Goal: Transaction & Acquisition: Purchase product/service

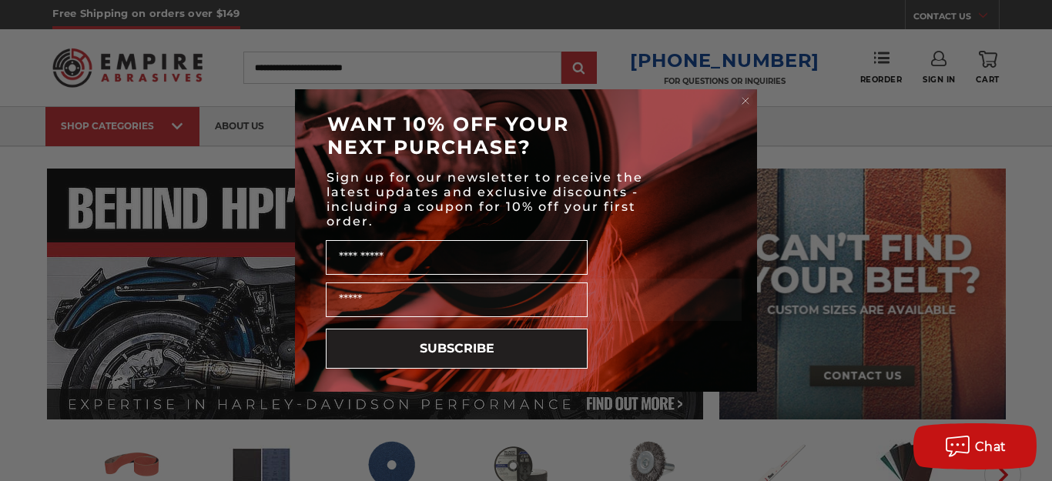
click at [741, 99] on circle "Close dialog" at bounding box center [745, 101] width 15 height 15
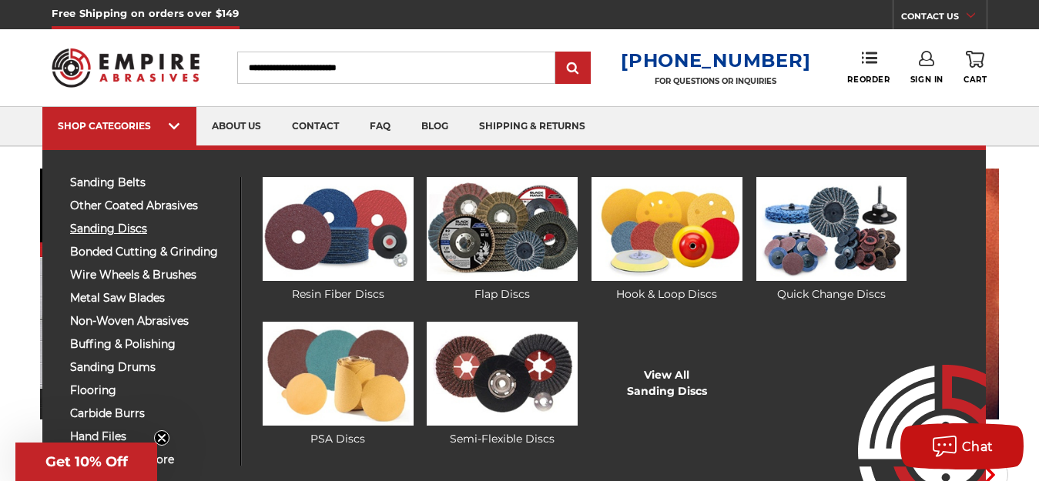
click at [109, 229] on span "sanding discs" at bounding box center [149, 229] width 159 height 12
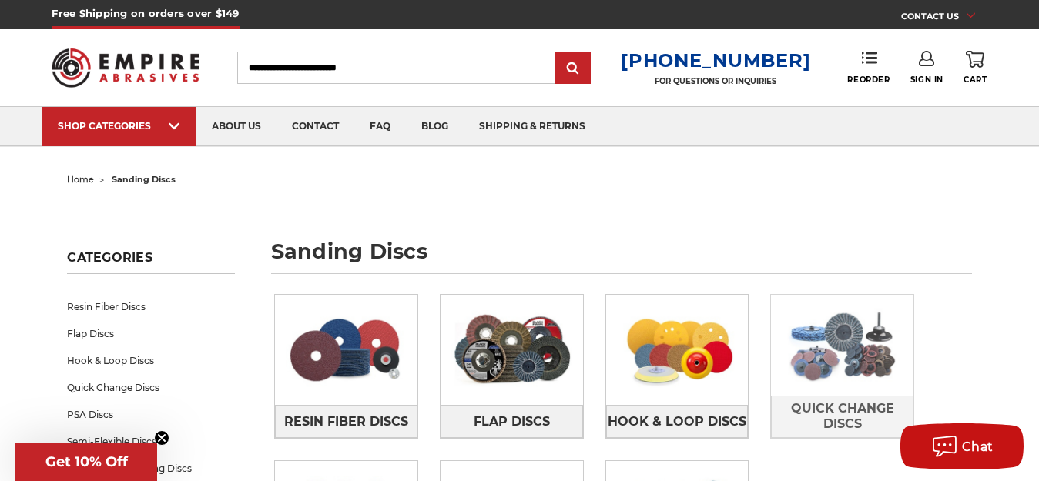
click at [838, 356] on img at bounding box center [842, 345] width 142 height 101
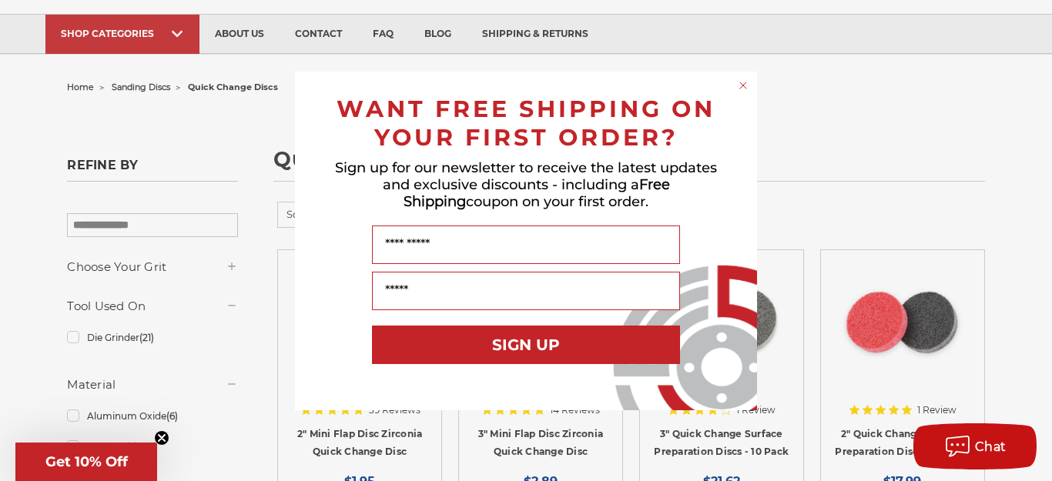
click at [741, 82] on circle "Close dialog" at bounding box center [743, 85] width 15 height 15
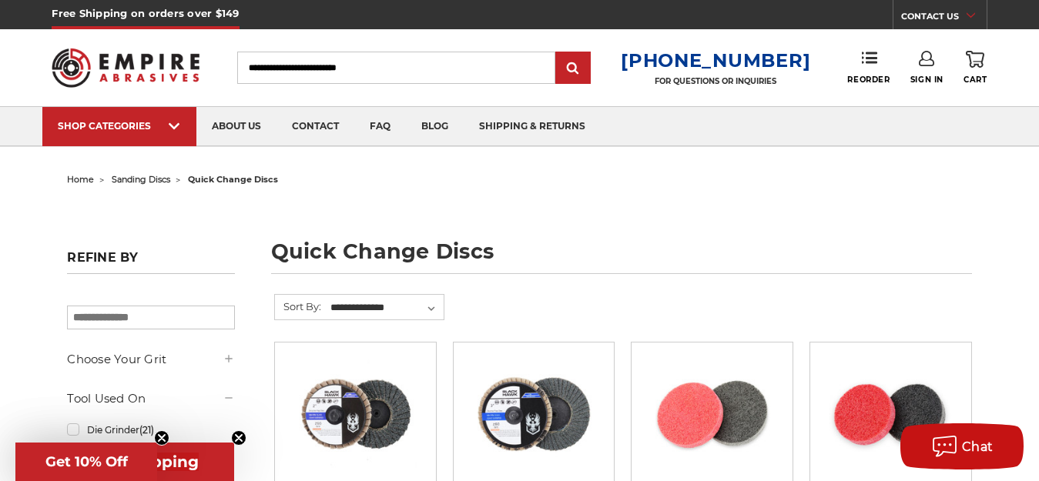
click at [290, 71] on input "Search" at bounding box center [396, 68] width 318 height 32
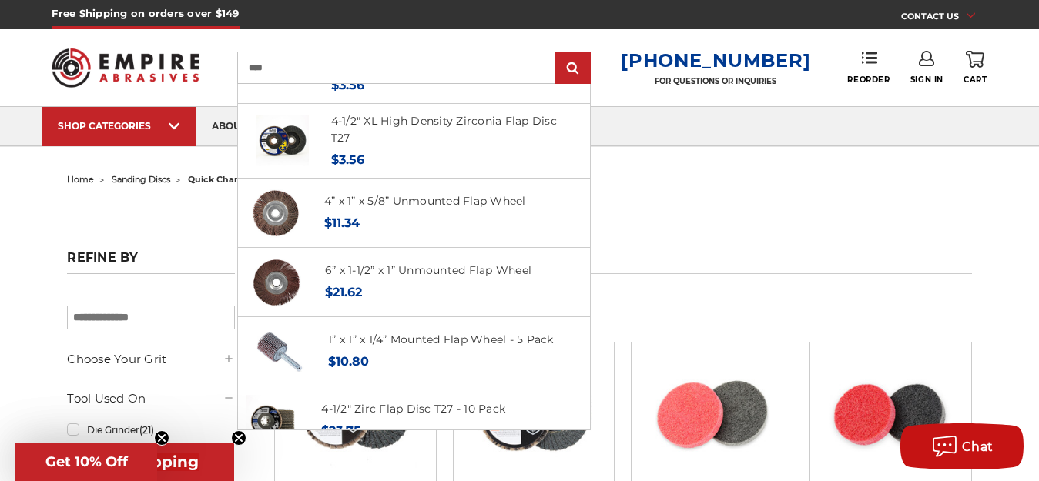
scroll to position [299, 0]
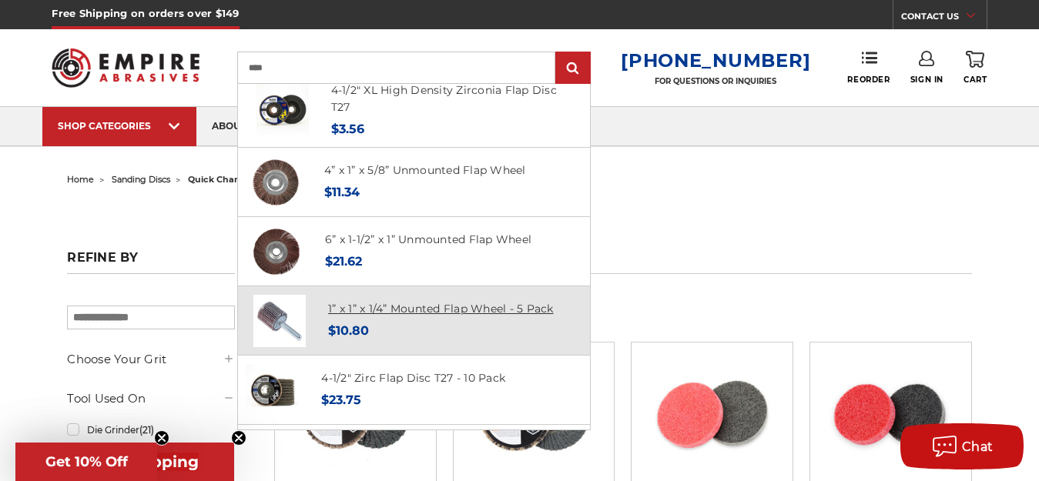
type input "****"
click at [460, 316] on link "1” x 1” x 1/4” Mounted Flap Wheel - 5 Pack" at bounding box center [441, 309] width 226 height 14
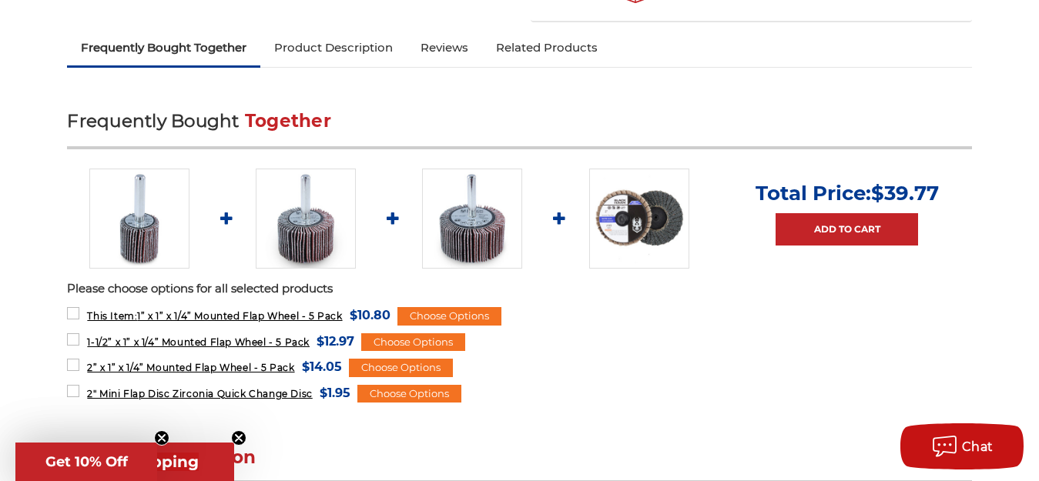
scroll to position [585, 0]
